Goal: Task Accomplishment & Management: Manage account settings

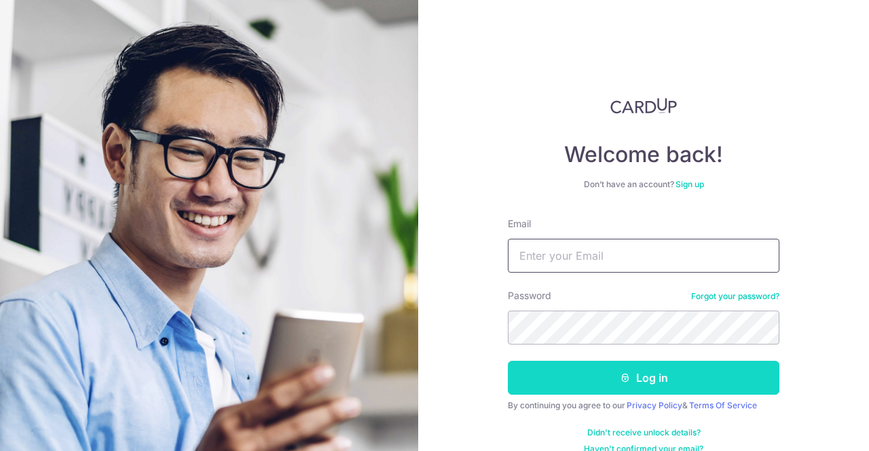
type input "Bellemonroeleow@gmail.com"
click at [655, 377] on button "Log in" at bounding box center [643, 378] width 271 height 34
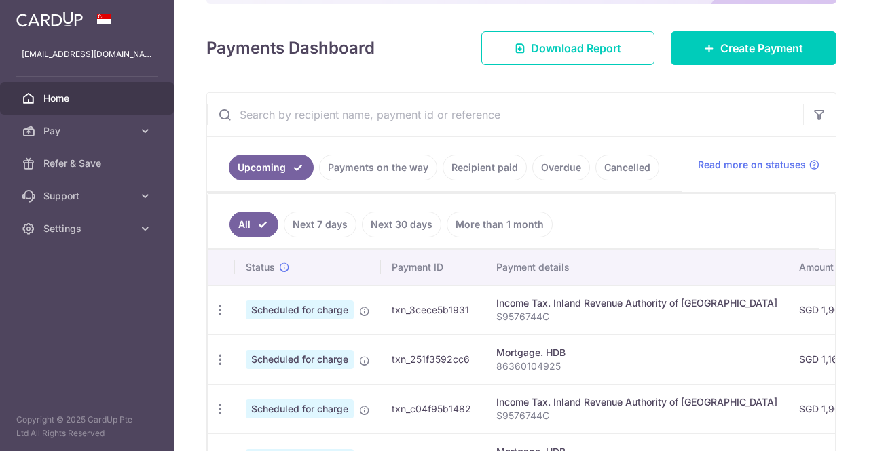
scroll to position [271, 0]
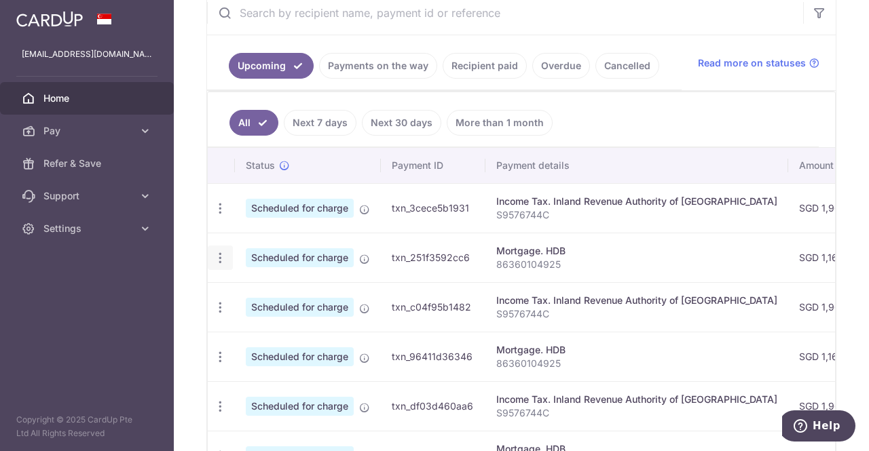
click at [209, 255] on div "Update payment Cancel payment" at bounding box center [220, 258] width 25 height 25
click at [221, 257] on icon "button" at bounding box center [220, 258] width 14 height 14
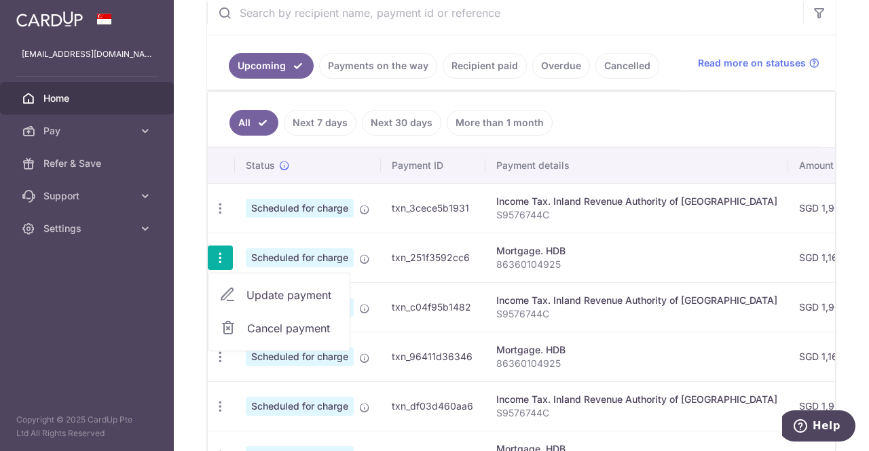
click at [263, 322] on span "Cancel payment" at bounding box center [292, 328] width 91 height 16
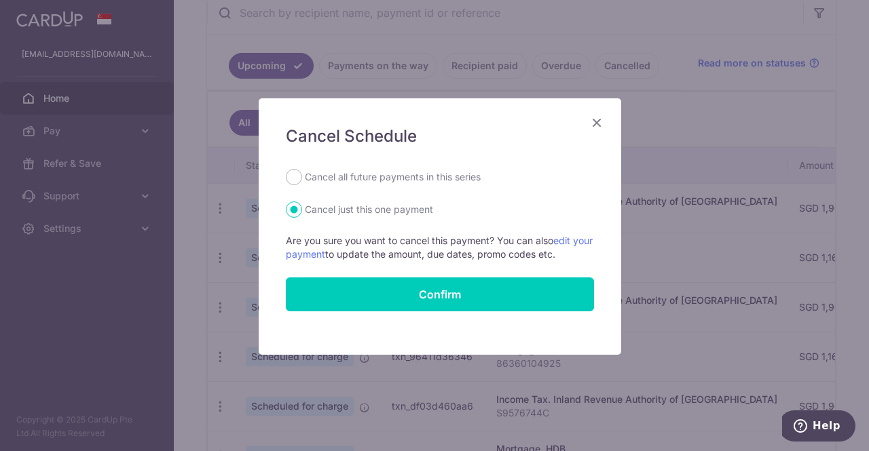
click at [372, 174] on label "Cancel all future payments in this series" at bounding box center [393, 177] width 176 height 16
click at [302, 174] on input "Cancel all future payments in this series" at bounding box center [294, 177] width 16 height 16
radio input "true"
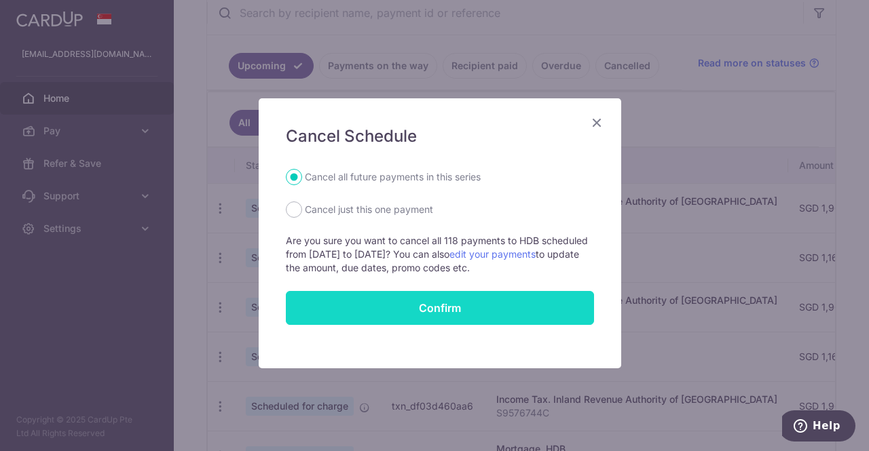
click at [411, 302] on button "Confirm" at bounding box center [440, 308] width 308 height 34
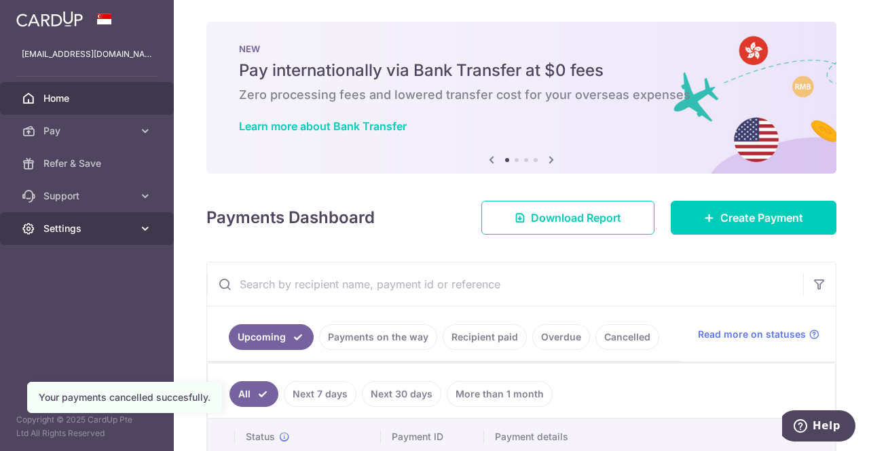
click at [136, 221] on link "Settings" at bounding box center [87, 228] width 174 height 33
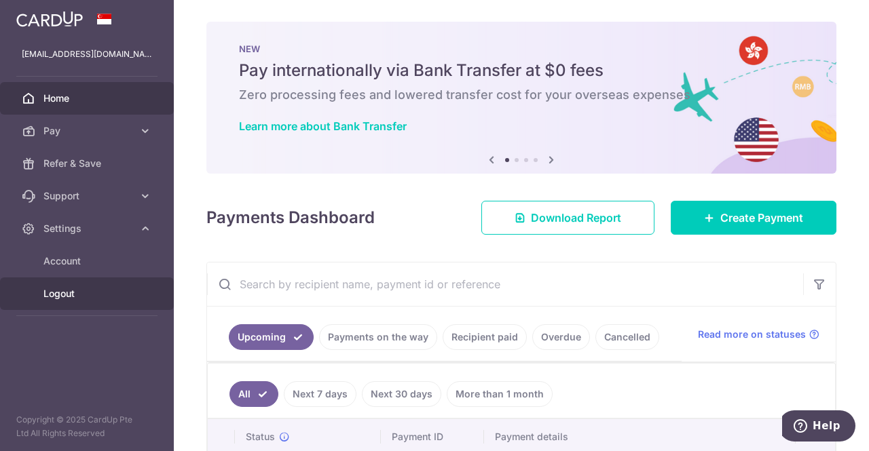
click at [69, 290] on span "Logout" at bounding box center [88, 294] width 90 height 14
